Goal: Task Accomplishment & Management: Use online tool/utility

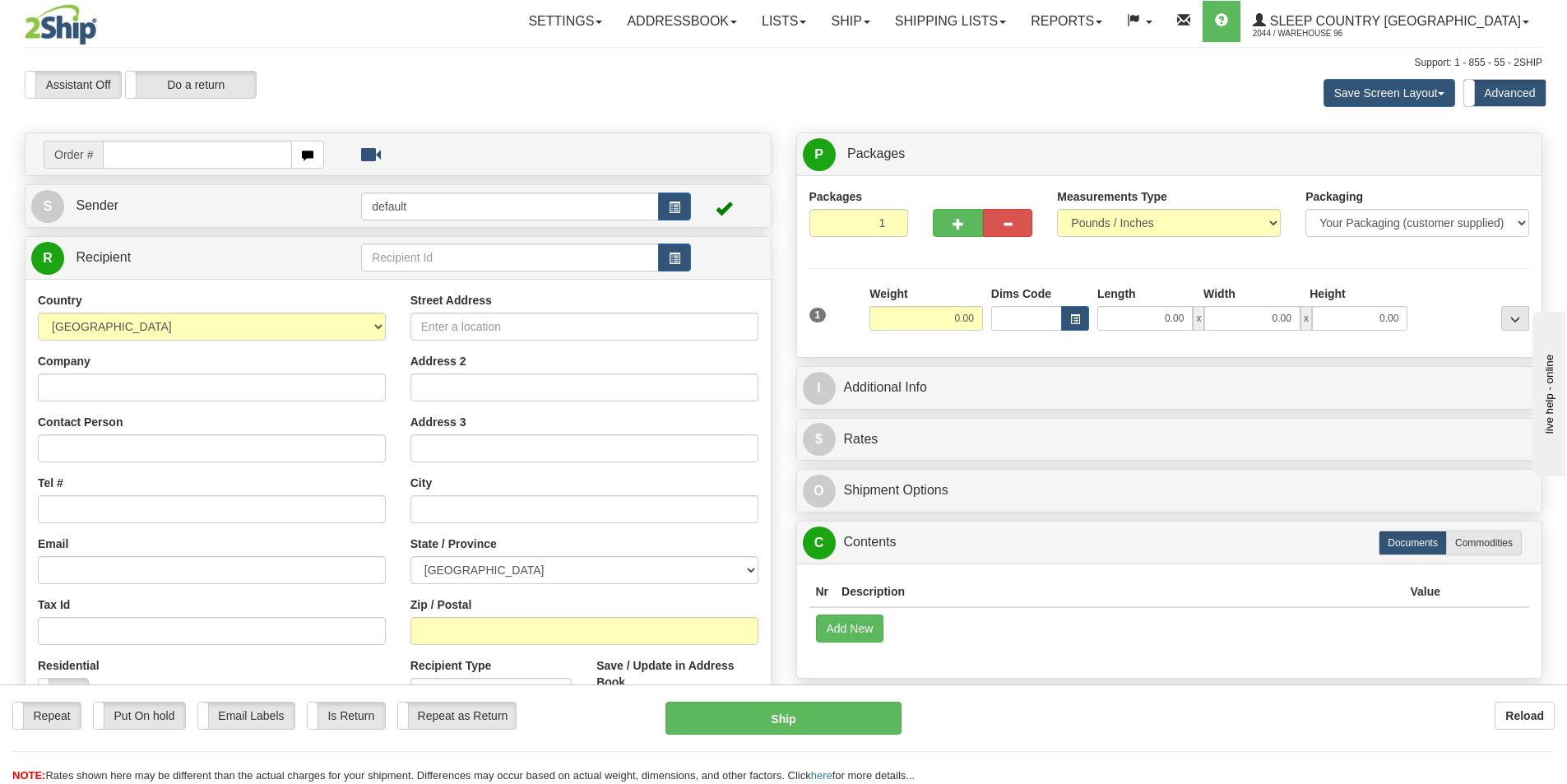
click at [1028, 113] on div "Save Screen Layout Save Layout Reset to Default Standard Advanced" at bounding box center [1234, 93] width 643 height 45
click at [1173, 316] on input "0.00" at bounding box center [1145, 318] width 95 height 25
type input "0.00"
click at [268, 159] on input "text" at bounding box center [197, 154] width 189 height 28
type input "9000I141791"
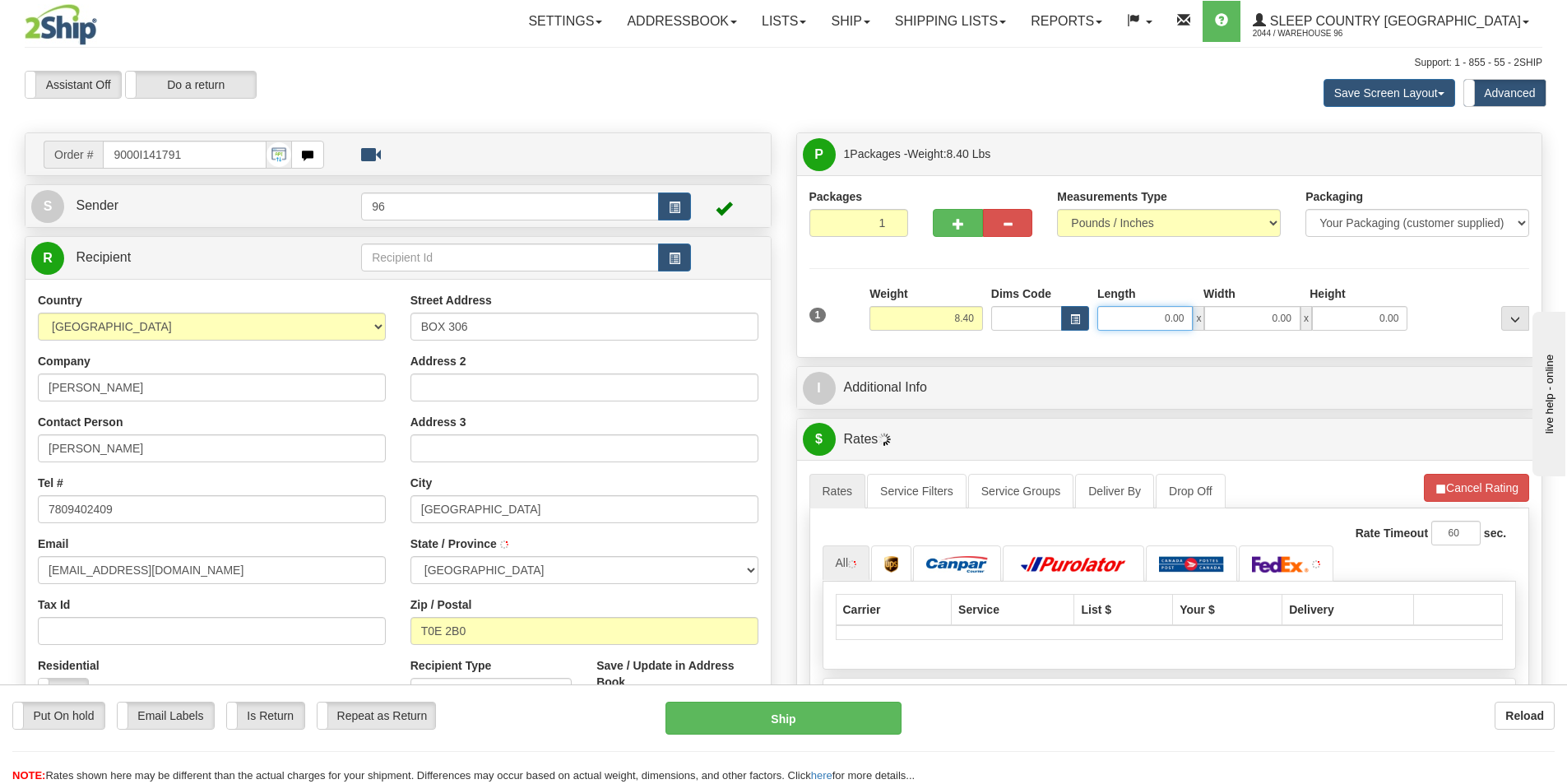
click at [1182, 313] on input "0.00" at bounding box center [1145, 318] width 95 height 25
type input "15.00"
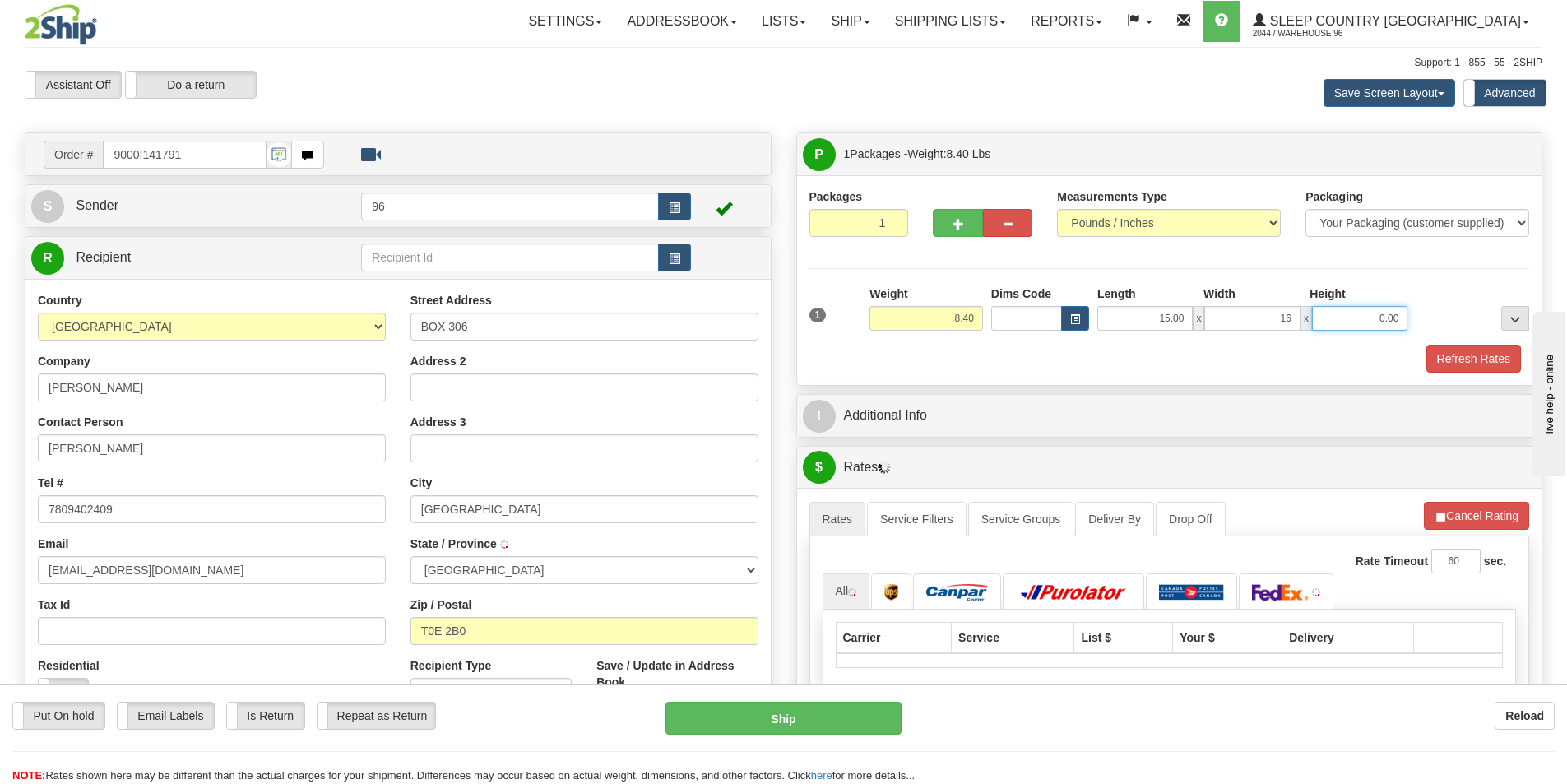
type input "16.00"
type input "7.00"
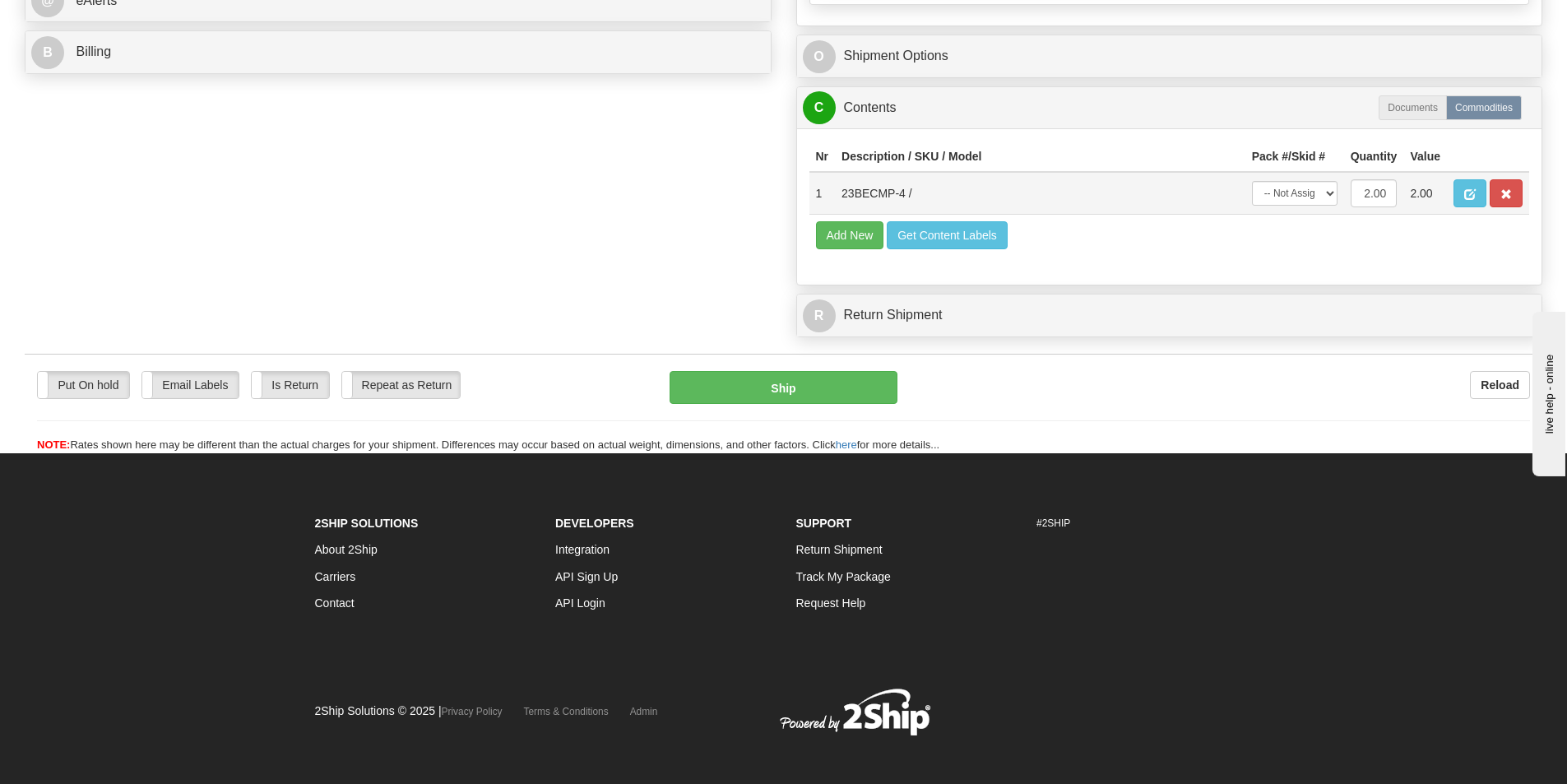
scroll to position [787, 0]
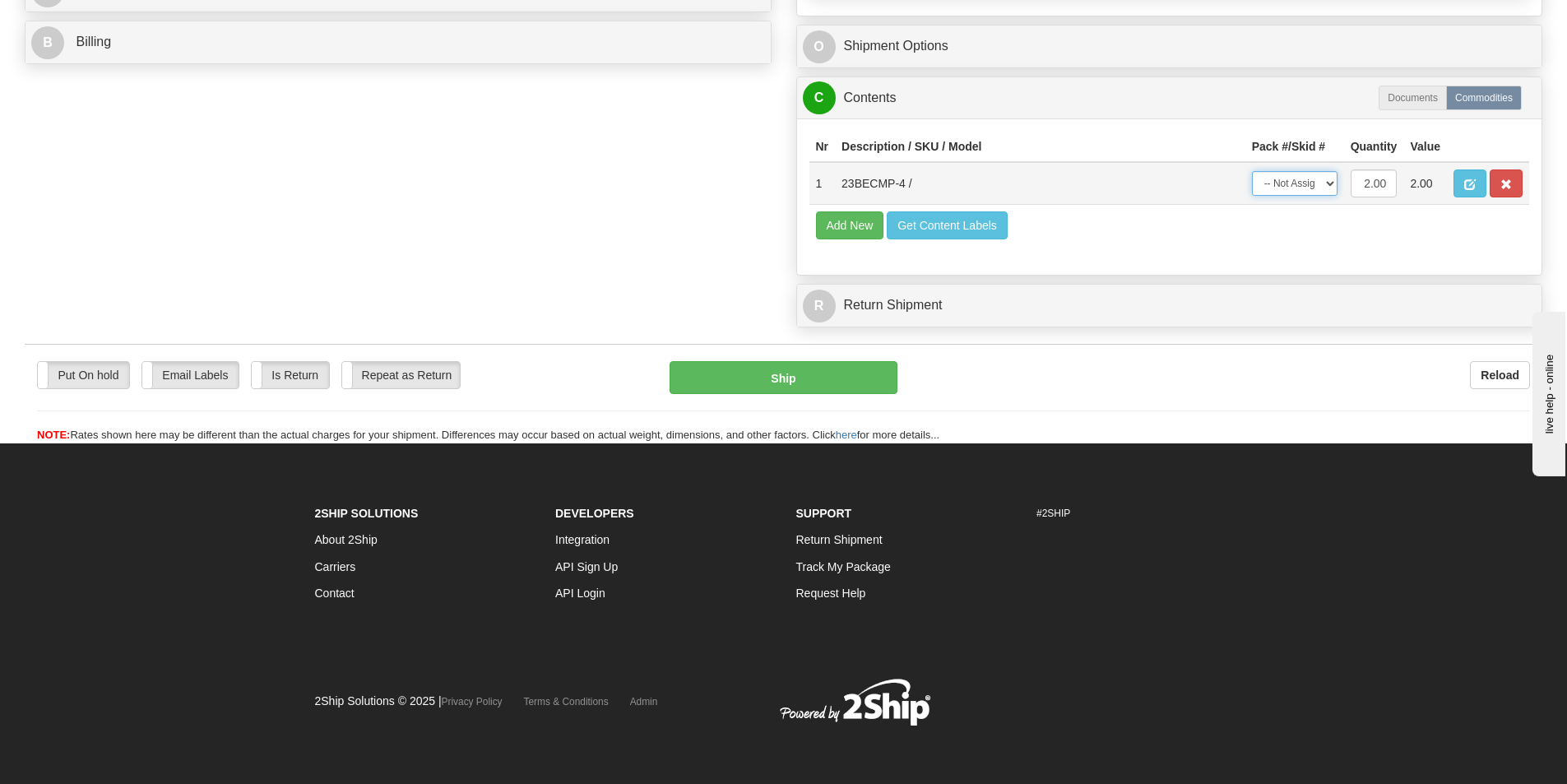
click at [1286, 175] on select "-- Not Assigned -- Package 1" at bounding box center [1294, 184] width 85 height 25
click at [1301, 183] on select "-- Not Assigned -- Package 1" at bounding box center [1294, 184] width 85 height 25
select select "0"
click at [1252, 171] on select "-- Not Assigned -- Package 1" at bounding box center [1294, 184] width 85 height 25
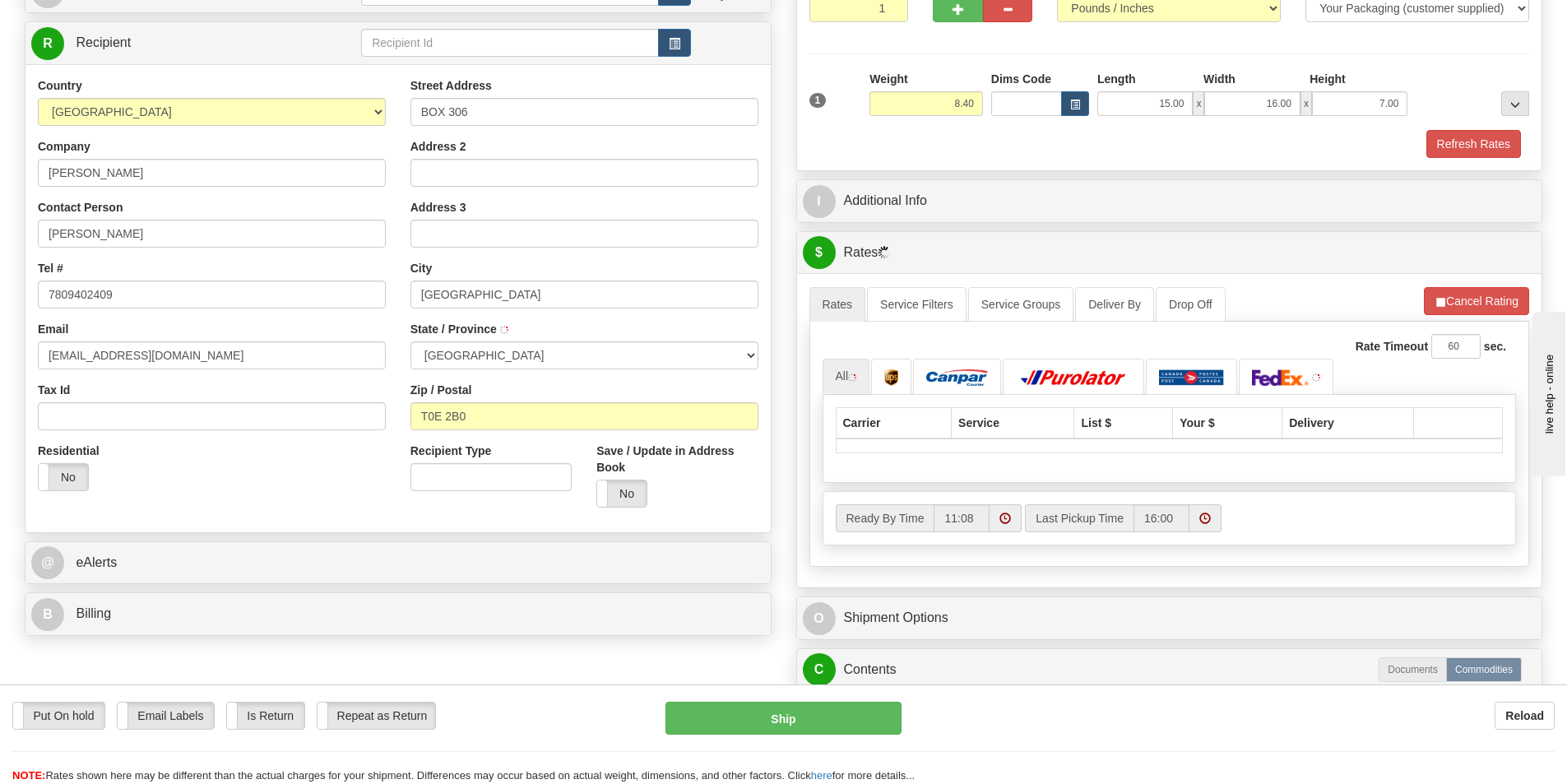
scroll to position [129, 0]
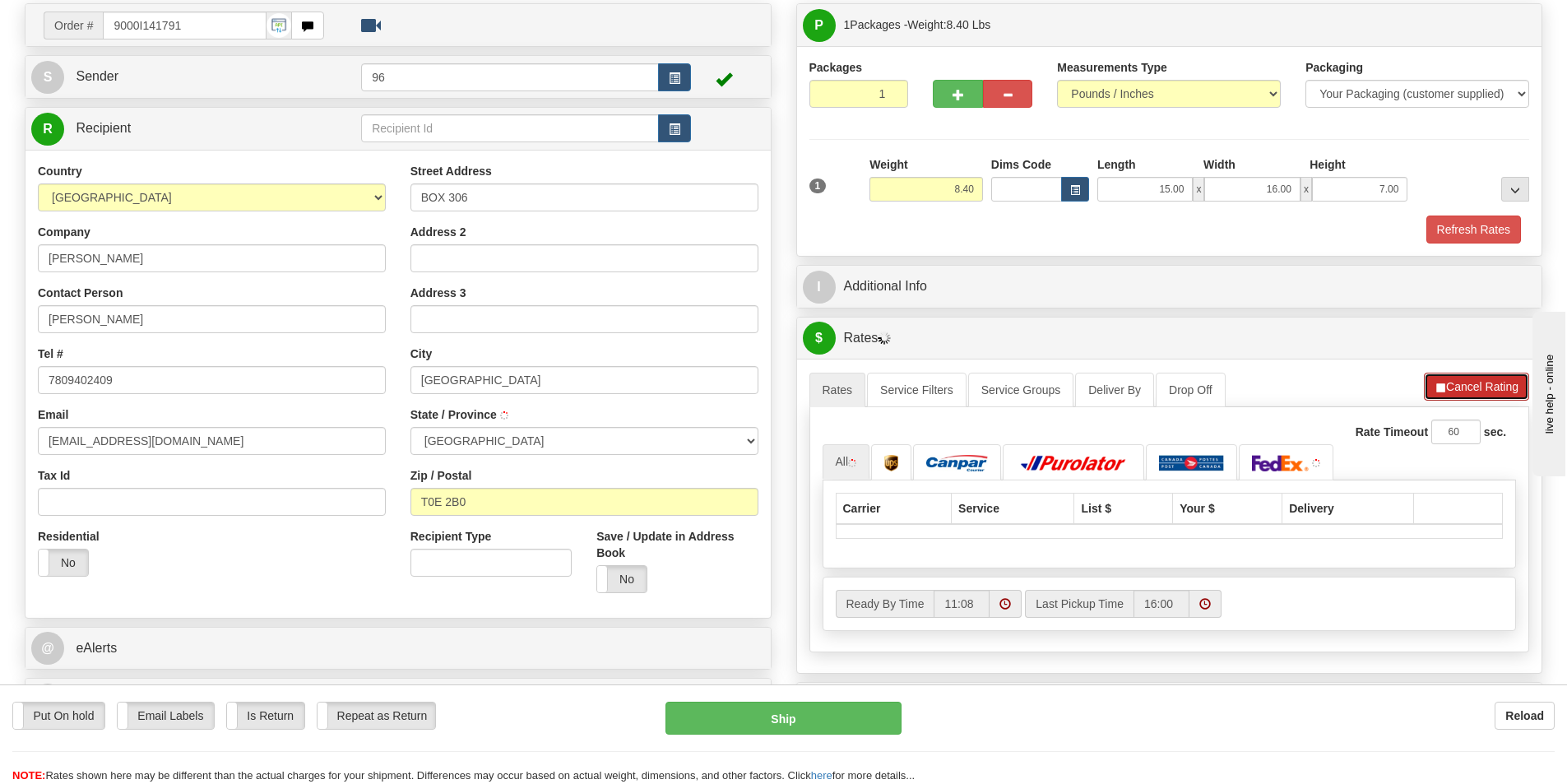
click at [1461, 375] on button "Cancel Rating" at bounding box center [1476, 386] width 105 height 28
click at [1464, 380] on button "Refresh Rates" at bounding box center [1476, 386] width 106 height 28
click at [1426, 399] on button "Cancel Rating" at bounding box center [1476, 386] width 105 height 28
click at [1437, 386] on span "button" at bounding box center [1440, 388] width 12 height 11
